Goal: Transaction & Acquisition: Download file/media

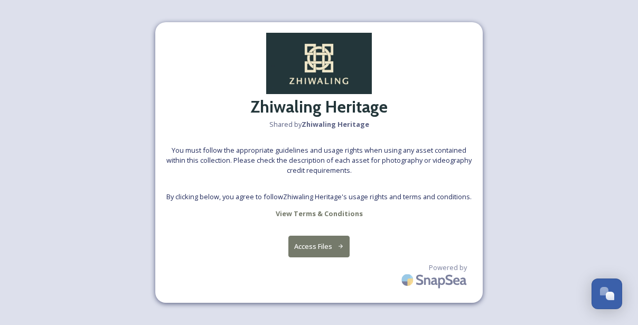
click at [323, 243] on button "Access Files" at bounding box center [319, 246] width 62 height 22
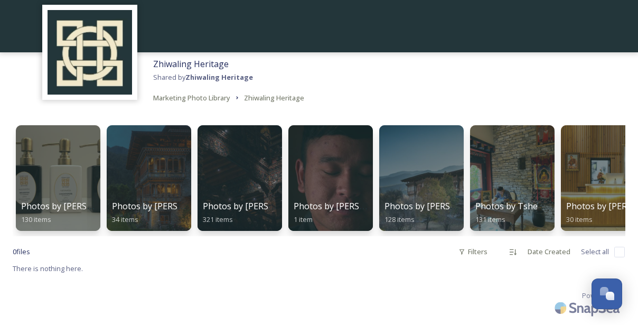
scroll to position [48, 0]
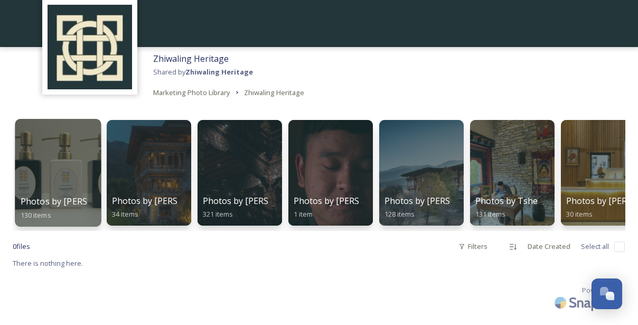
click at [55, 206] on span "Photos by [PERSON_NAME]" at bounding box center [77, 201] width 112 height 12
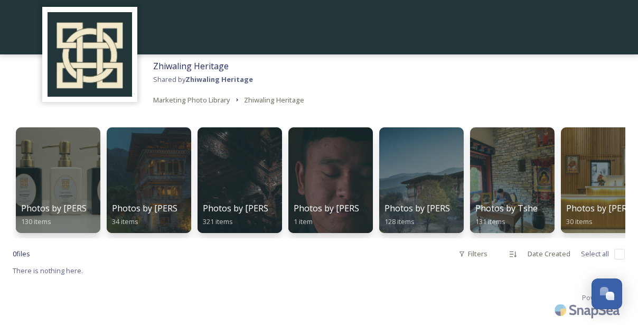
scroll to position [48, 0]
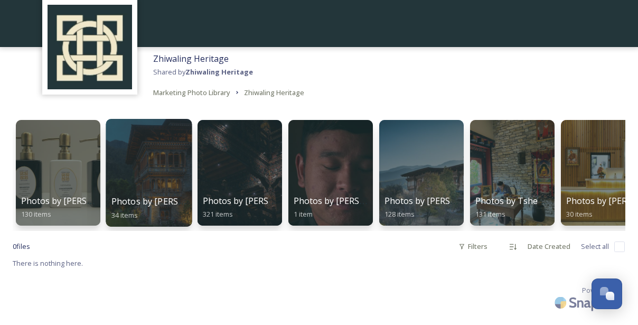
click at [128, 152] on div at bounding box center [149, 173] width 86 height 108
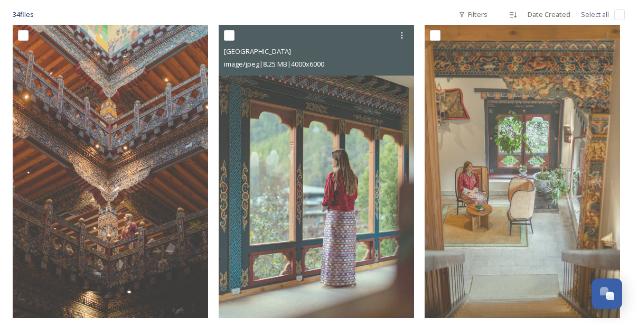
scroll to position [173, 0]
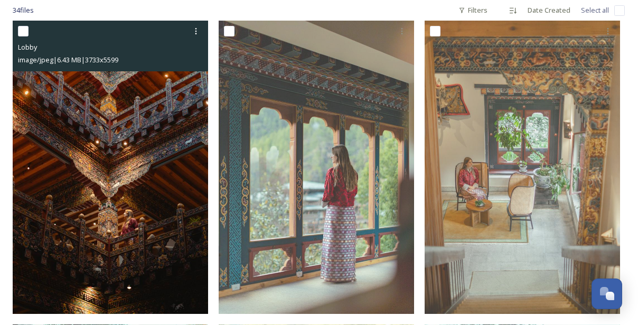
click at [177, 196] on img at bounding box center [110, 167] width 195 height 293
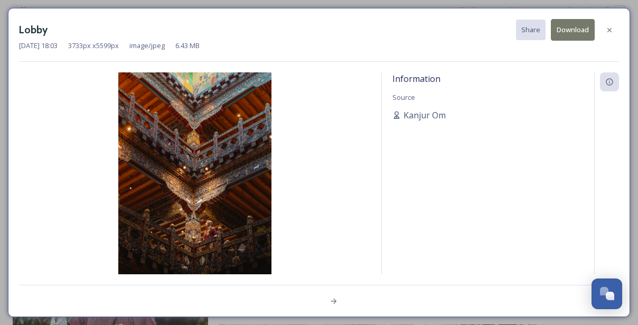
click at [182, 171] on img at bounding box center [195, 187] width 352 height 230
click at [608, 26] on icon at bounding box center [609, 30] width 8 height 8
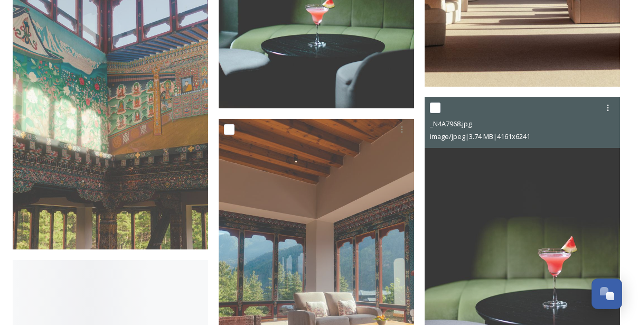
scroll to position [2180, 0]
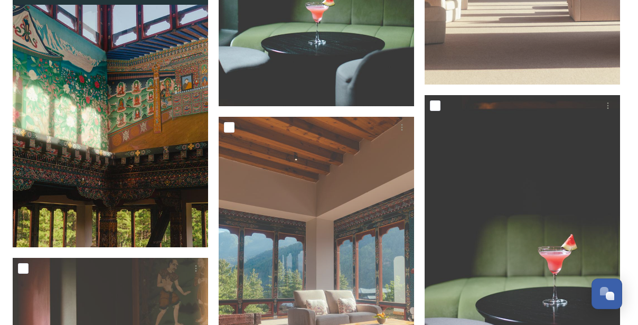
click at [178, 176] on img at bounding box center [110, 100] width 195 height 293
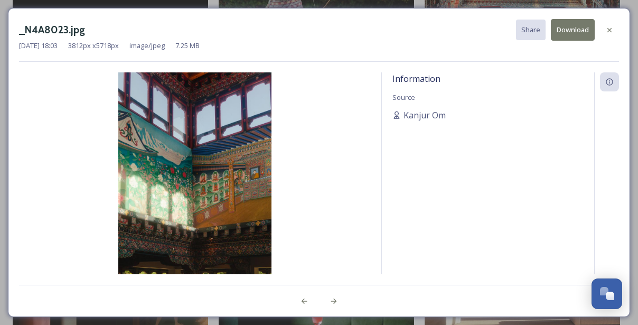
click at [178, 176] on img at bounding box center [195, 187] width 352 height 230
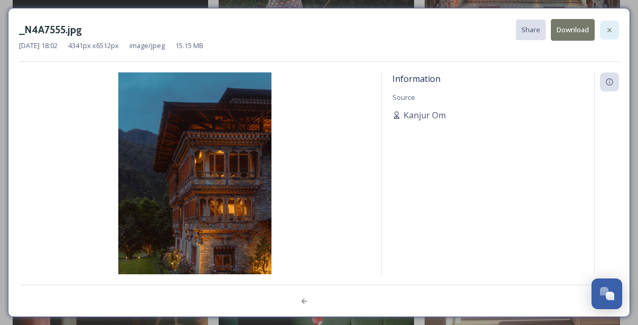
click at [614, 25] on div at bounding box center [609, 30] width 19 height 19
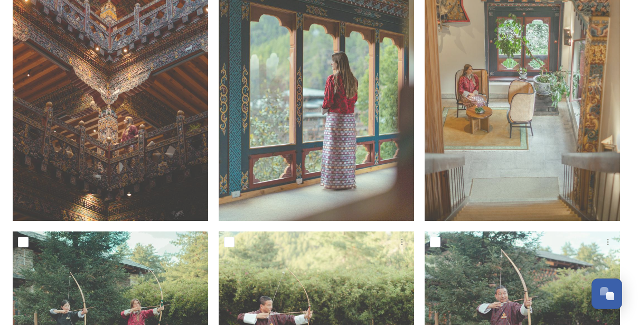
scroll to position [277, 0]
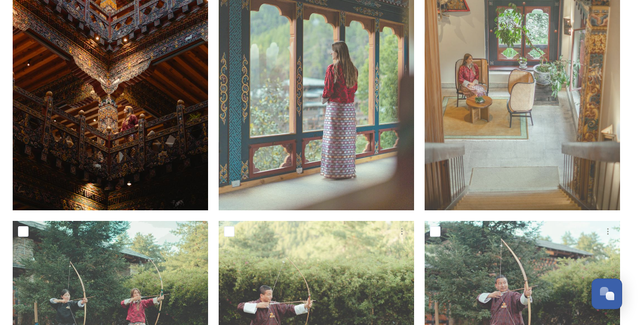
click at [135, 120] on img at bounding box center [110, 63] width 195 height 293
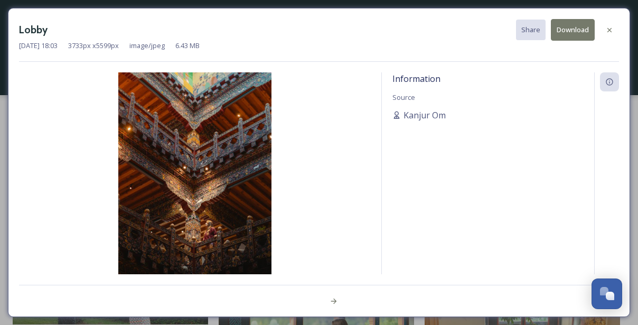
click at [0, 0] on img at bounding box center [0, 0] width 0 height 0
click at [573, 28] on button "Download" at bounding box center [573, 30] width 44 height 22
